Goal: Task Accomplishment & Management: Manage account settings

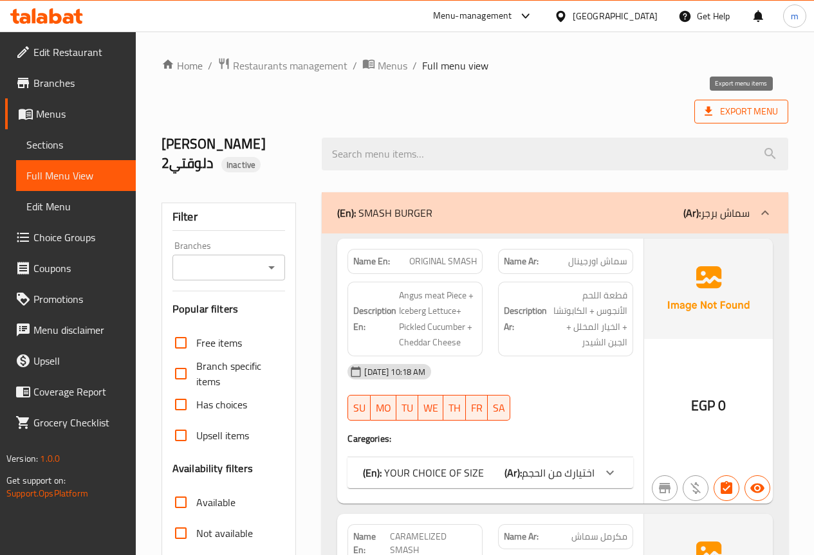
click at [746, 112] on span "Export Menu" at bounding box center [741, 112] width 73 height 16
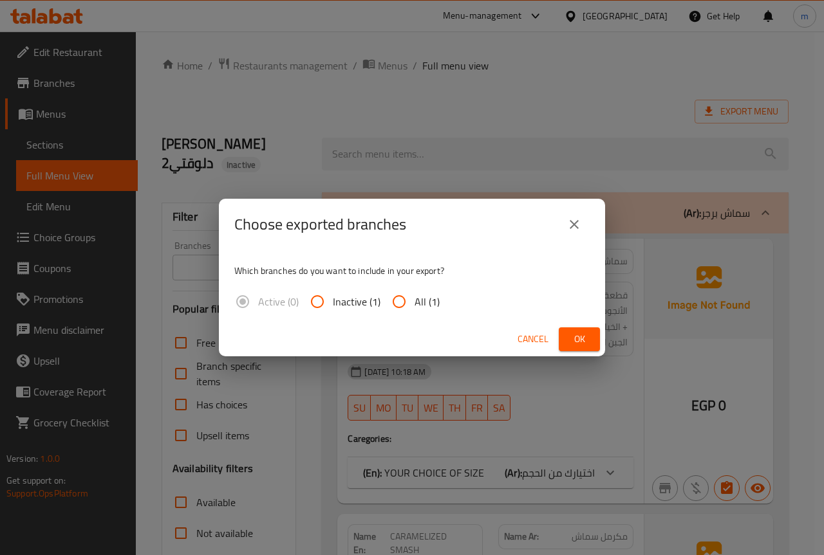
click at [579, 223] on icon "close" at bounding box center [573, 224] width 15 height 15
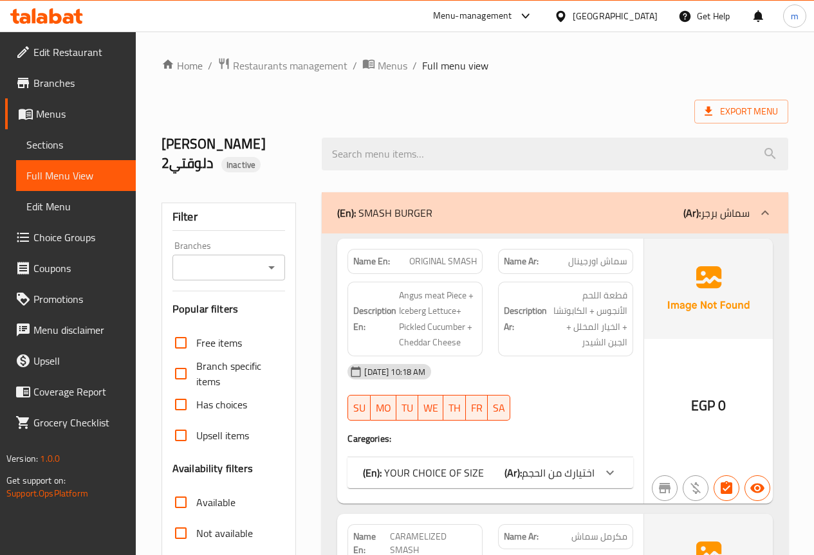
click at [266, 144] on h2 "[PERSON_NAME] دلوقتي2 Inactive" at bounding box center [234, 154] width 145 height 39
click at [165, 141] on h2 "[PERSON_NAME] دلوقتي2 Inactive" at bounding box center [234, 154] width 145 height 39
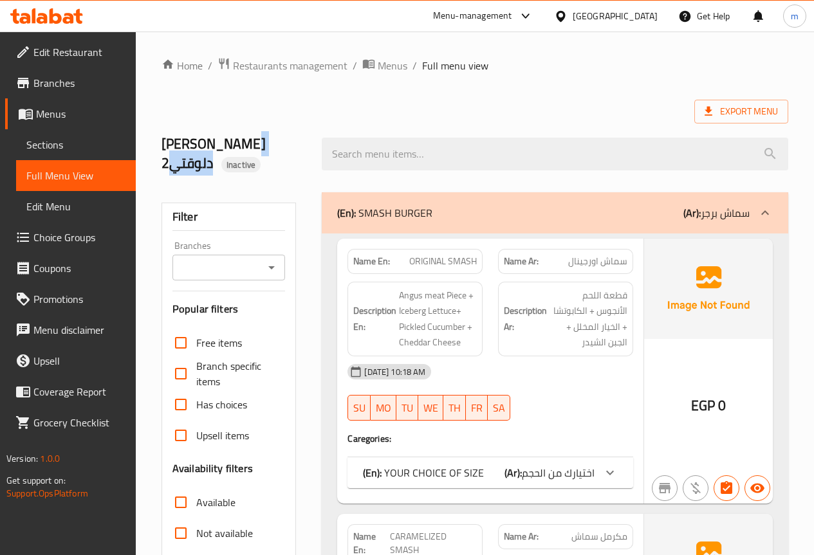
click at [196, 138] on h2 "[PERSON_NAME] دلوقتي2 Inactive" at bounding box center [234, 154] width 145 height 39
click at [234, 100] on div "Export Menu" at bounding box center [475, 112] width 627 height 24
click at [97, 120] on span "Menus" at bounding box center [80, 113] width 89 height 15
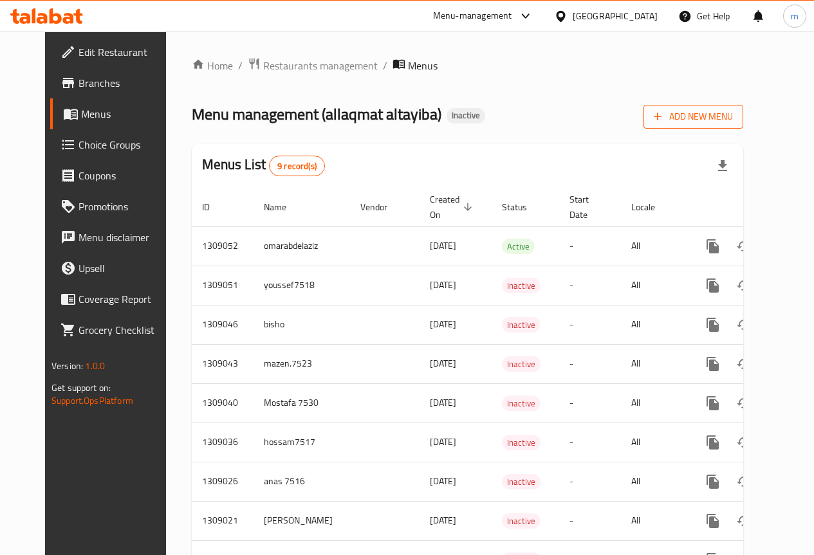
click at [733, 116] on span "Add New Menu" at bounding box center [693, 117] width 79 height 16
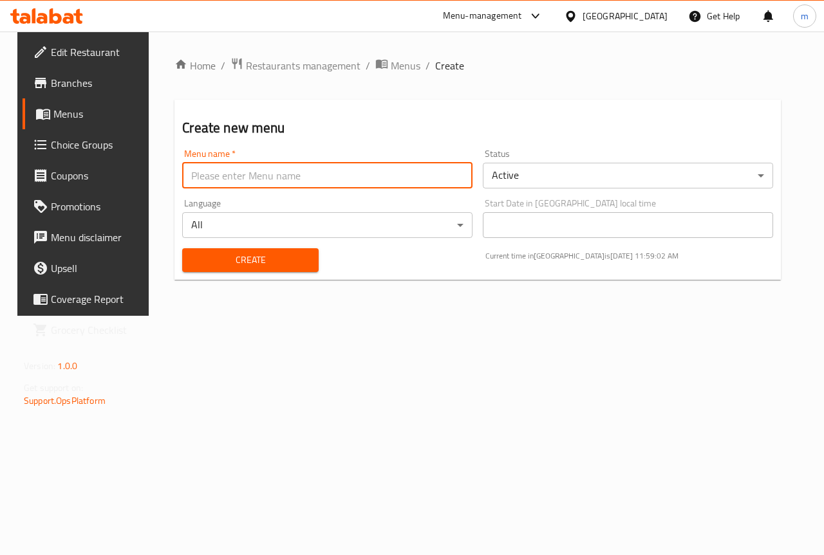
click at [277, 171] on input "text" at bounding box center [327, 176] width 290 height 26
type input "mahmoud"
click at [272, 270] on button "Create" at bounding box center [250, 260] width 136 height 24
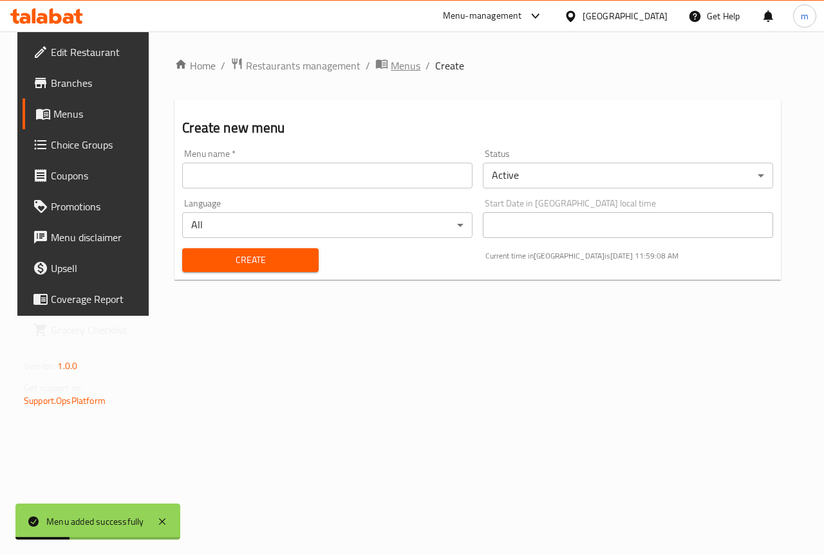
click at [401, 70] on span "Menus" at bounding box center [406, 65] width 30 height 15
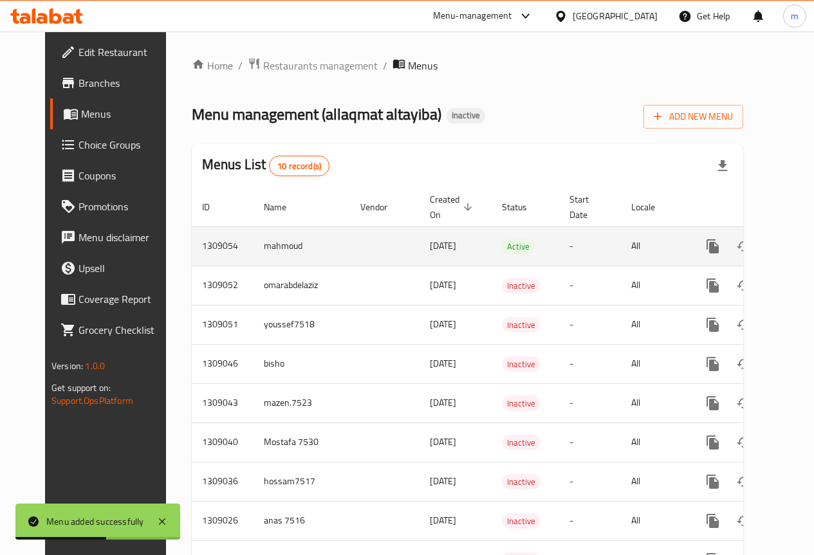
click at [800, 243] on icon "enhanced table" at bounding box center [806, 247] width 12 height 12
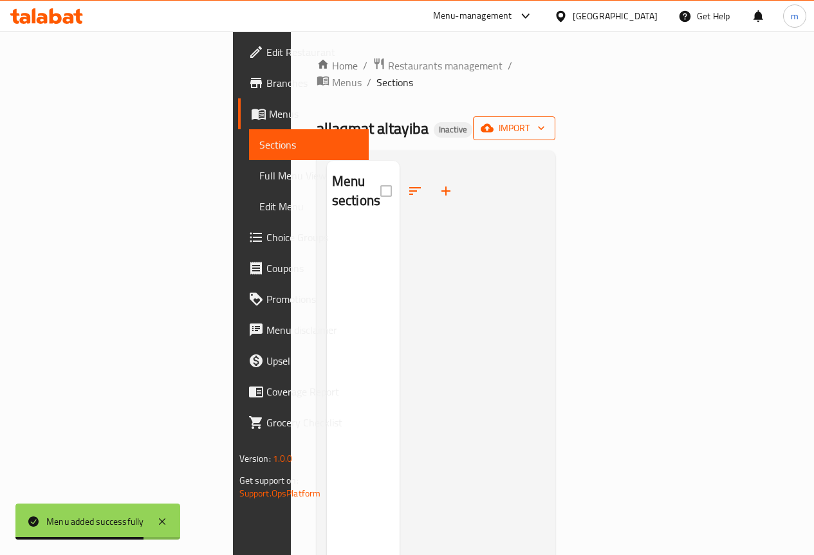
click at [548, 122] on icon "button" at bounding box center [541, 128] width 13 height 13
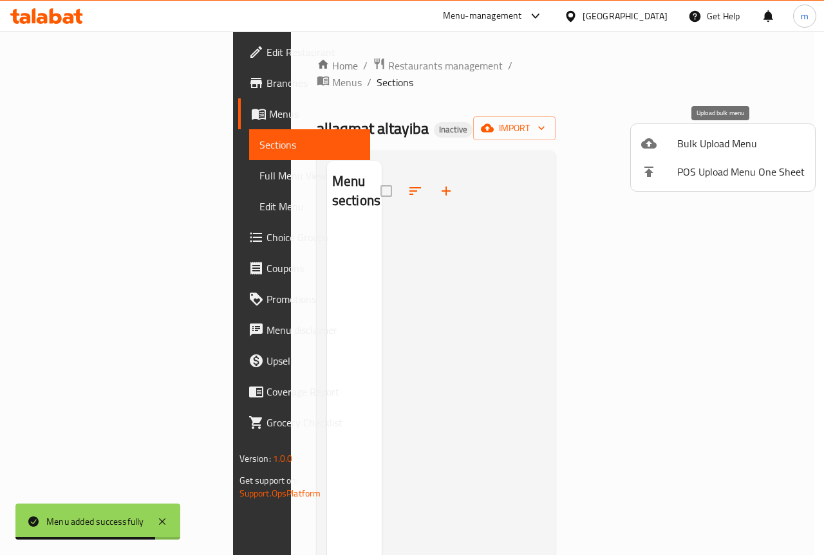
click at [753, 149] on span "Bulk Upload Menu" at bounding box center [740, 143] width 127 height 15
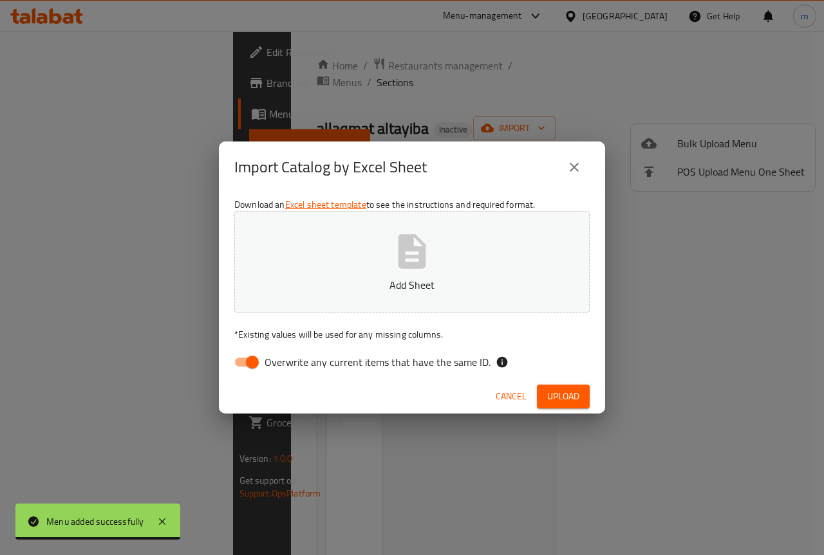
click at [355, 366] on span "Overwrite any current items that have the same ID." at bounding box center [378, 362] width 226 height 15
click at [289, 366] on input "Overwrite any current items that have the same ID." at bounding box center [252, 362] width 73 height 24
checkbox input "false"
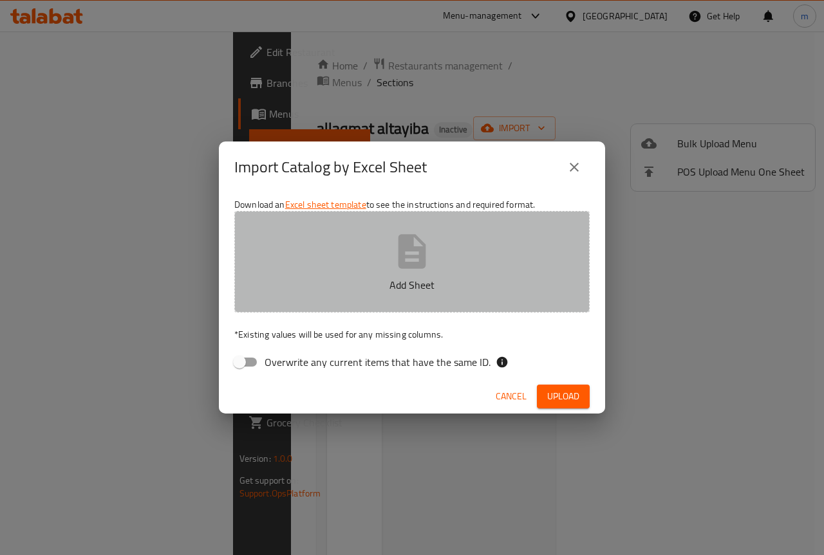
click at [387, 276] on button "Add Sheet" at bounding box center [411, 262] width 355 height 102
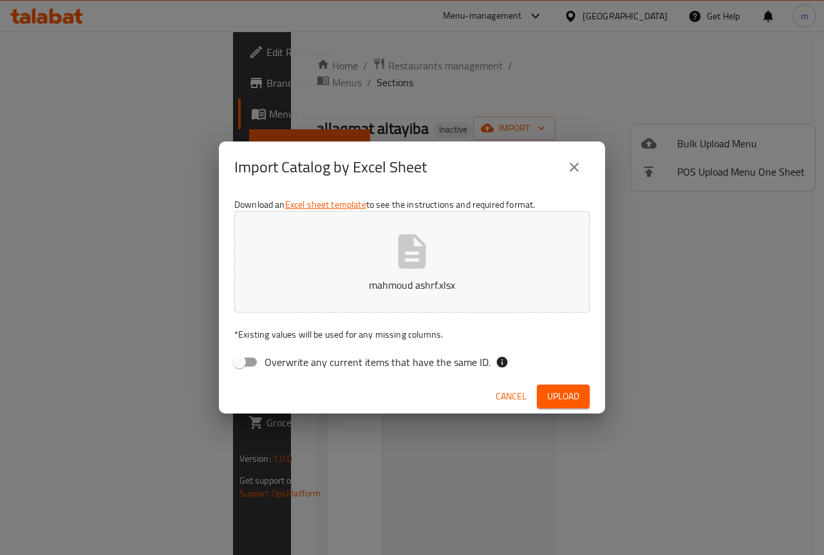
click at [564, 393] on span "Upload" at bounding box center [563, 397] width 32 height 16
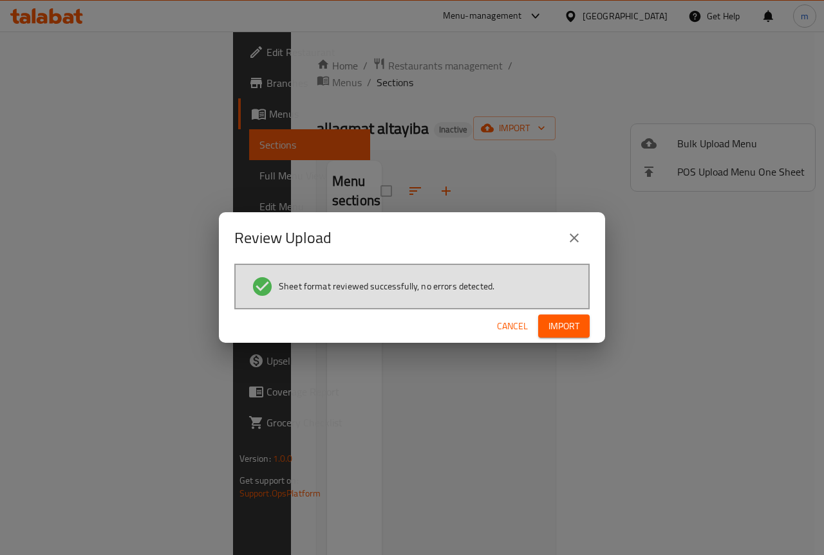
click at [575, 330] on span "Import" at bounding box center [563, 327] width 31 height 16
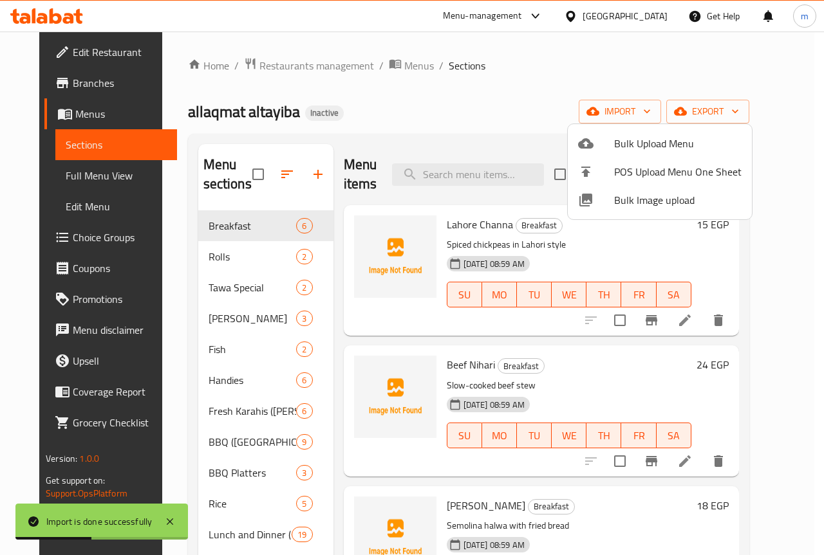
click at [598, 75] on div at bounding box center [412, 277] width 824 height 555
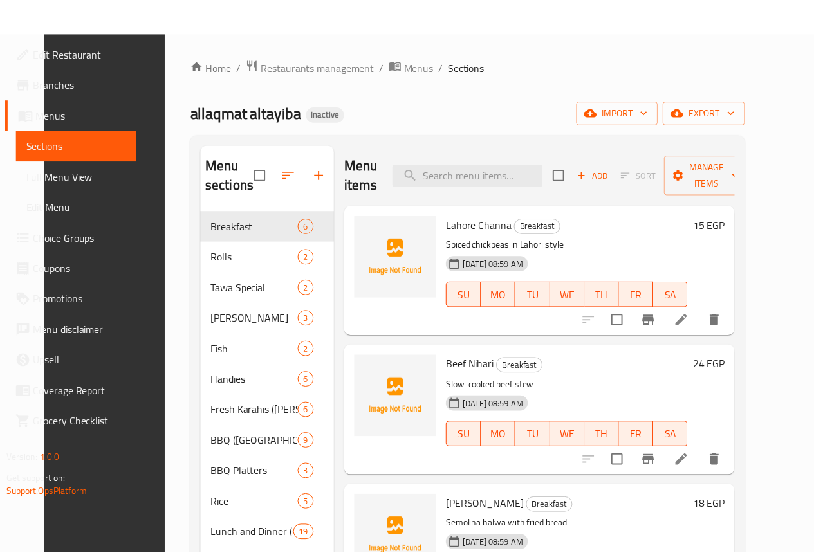
scroll to position [221, 0]
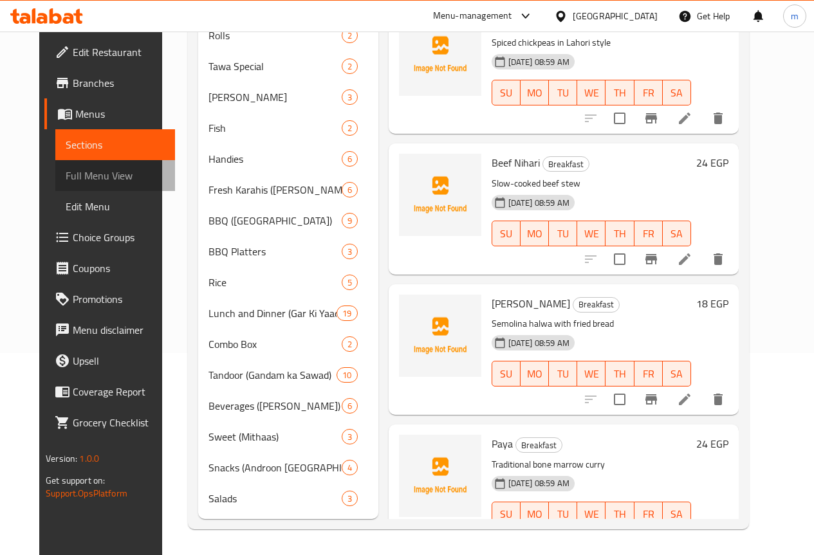
click at [88, 183] on span "Full Menu View" at bounding box center [115, 175] width 99 height 15
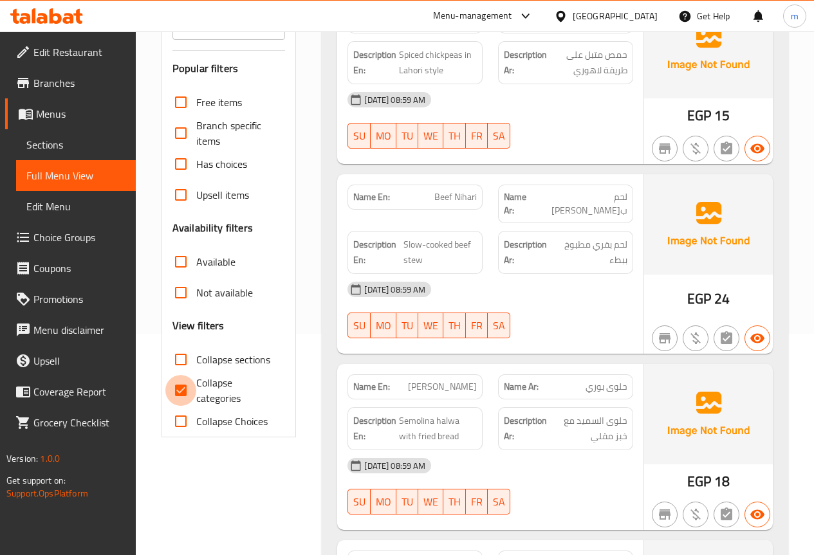
click at [191, 389] on input "Collapse categories" at bounding box center [180, 390] width 31 height 31
checkbox input "false"
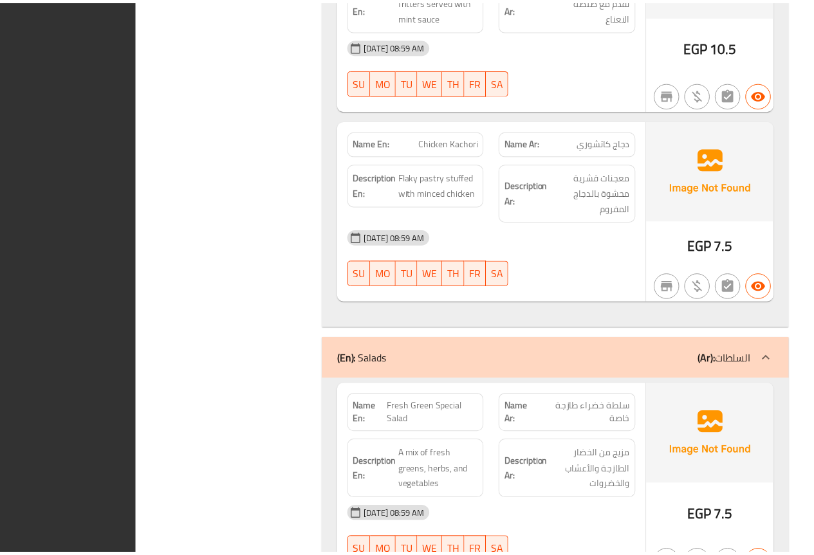
scroll to position [19800, 0]
